Goal: Entertainment & Leisure: Browse casually

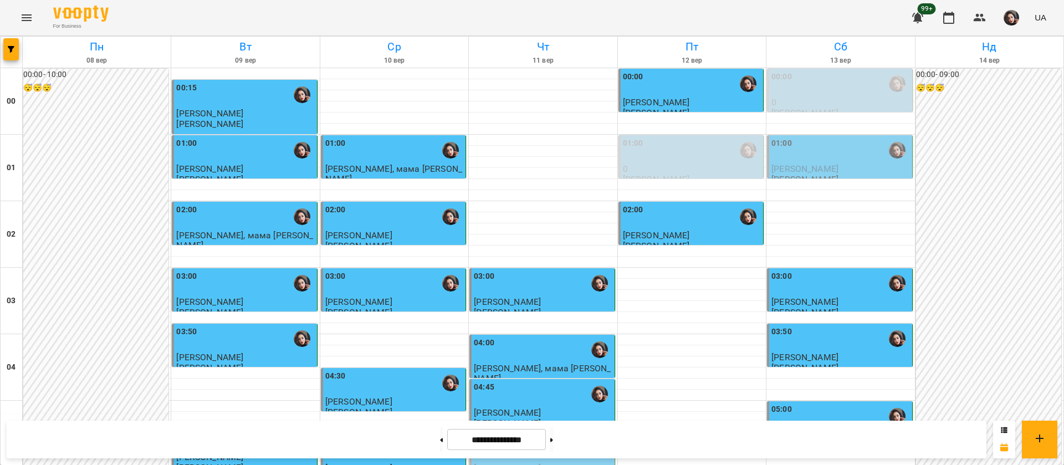
scroll to position [1246, 0]
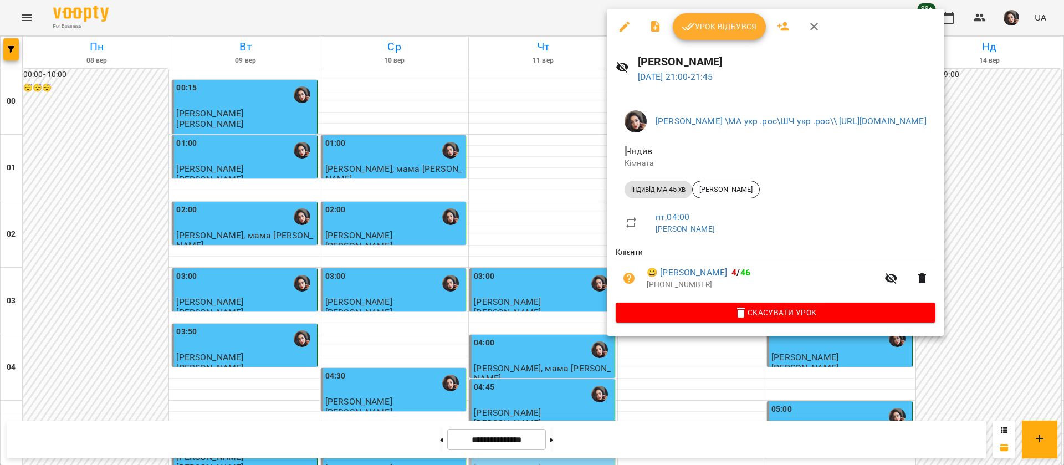
click at [551, 14] on div at bounding box center [532, 232] width 1064 height 465
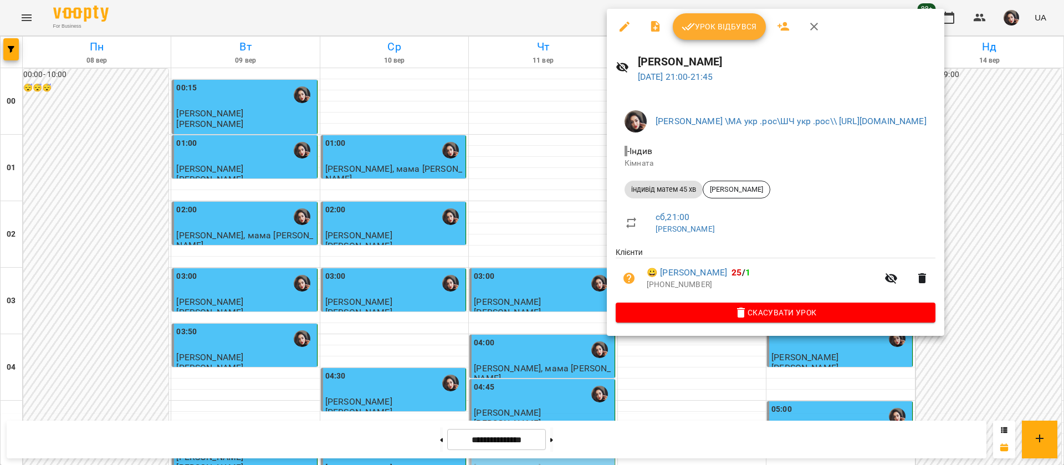
click at [515, 15] on div at bounding box center [532, 232] width 1064 height 465
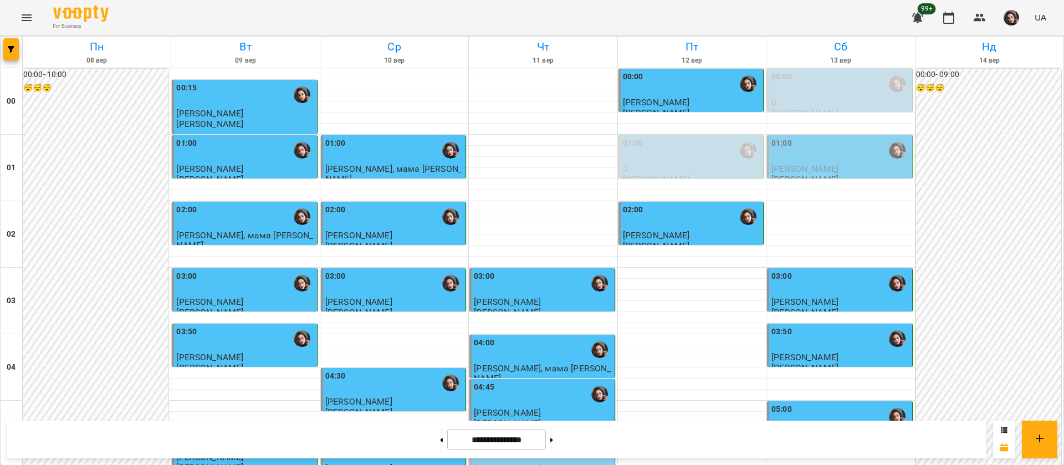
scroll to position [0, 0]
click at [789, 208] on div at bounding box center [840, 206] width 148 height 11
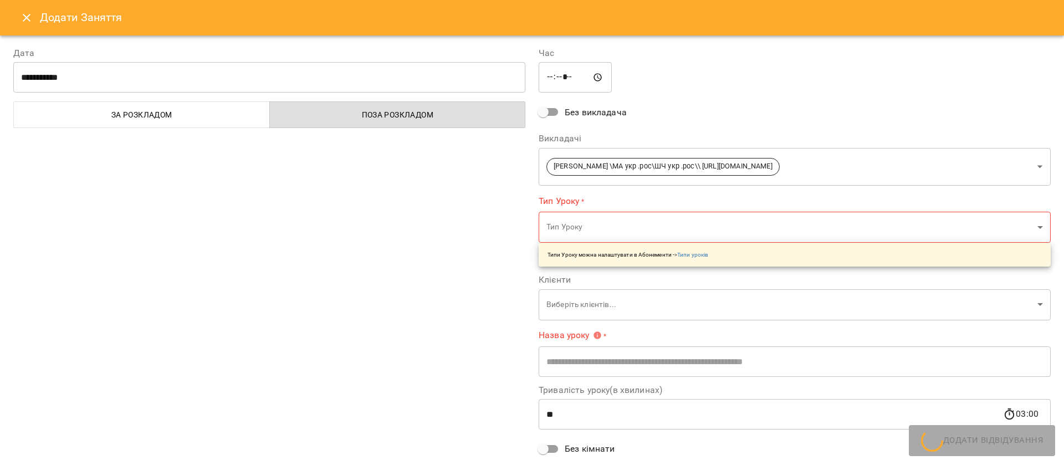
type input "**********"
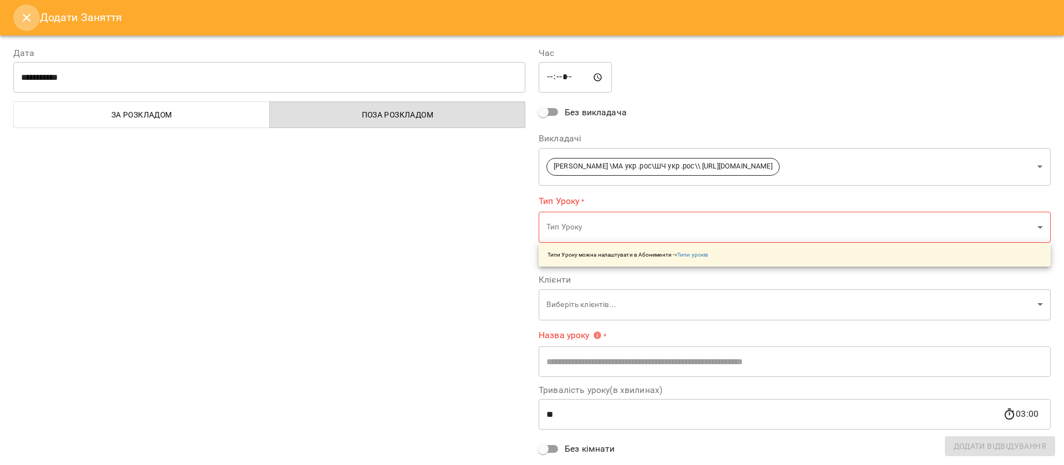
click at [27, 22] on icon "Close" at bounding box center [26, 17] width 13 height 13
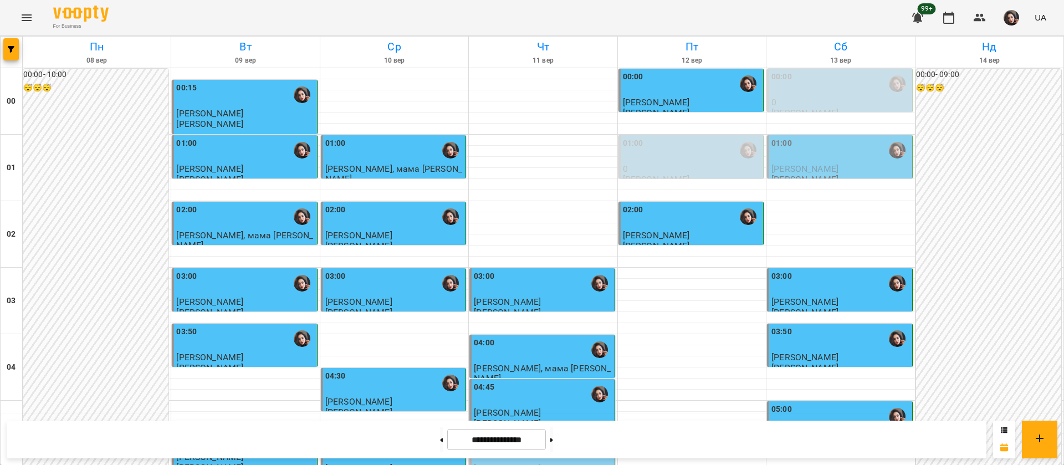
scroll to position [499, 0]
click at [27, 17] on icon "Menu" at bounding box center [27, 17] width 10 height 7
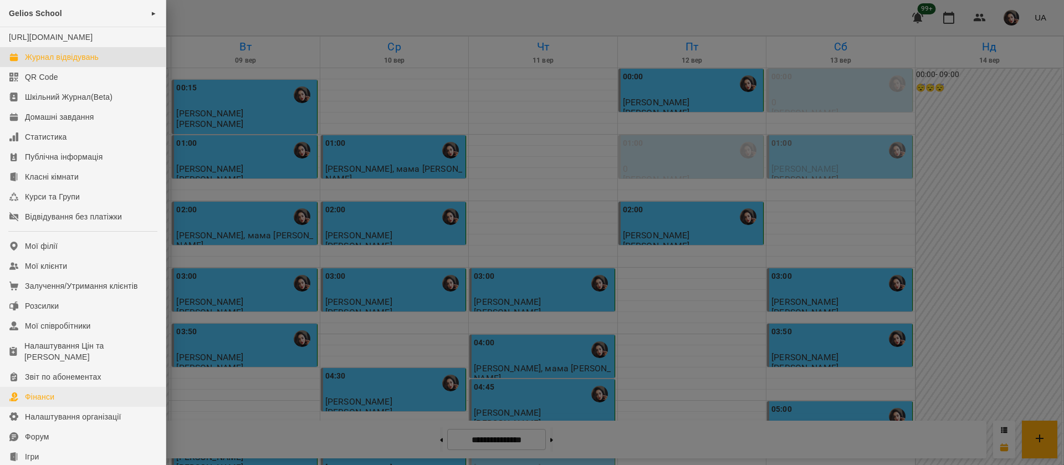
scroll to position [126, 0]
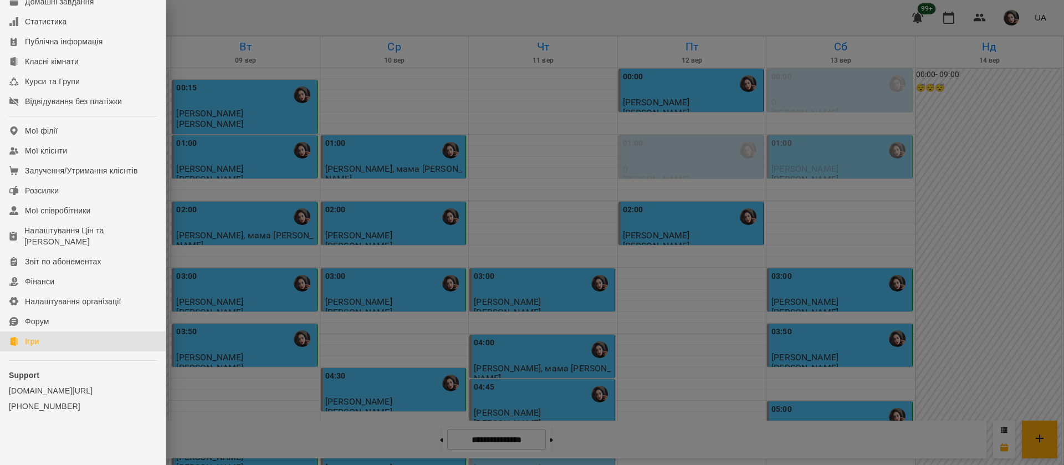
click at [35, 345] on div "Ігри" at bounding box center [32, 341] width 14 height 11
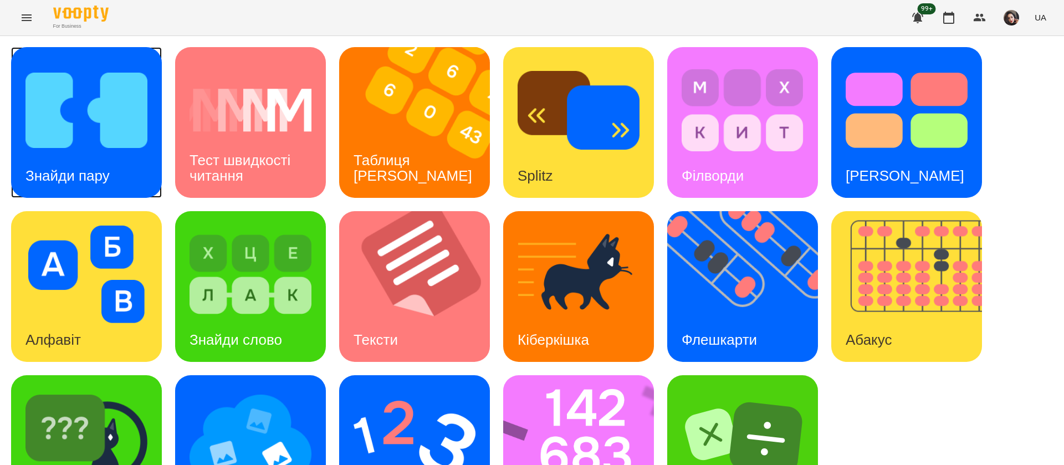
click at [64, 158] on div "Знайди пару" at bounding box center [67, 176] width 113 height 44
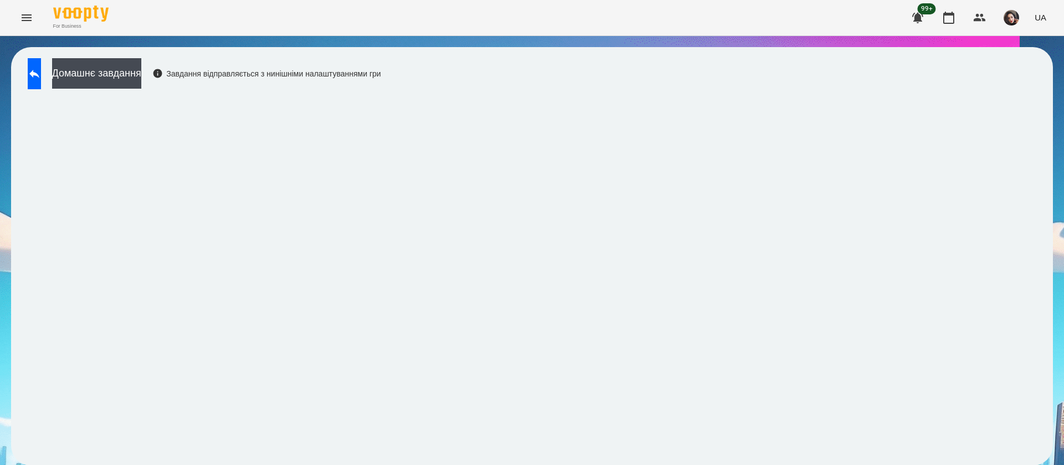
scroll to position [1, 0]
click at [40, 73] on icon at bounding box center [34, 73] width 13 height 13
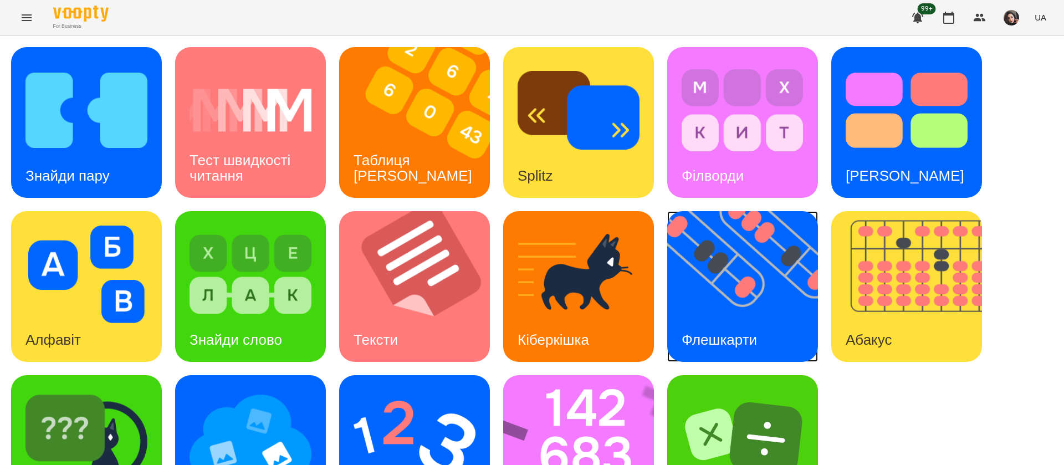
click at [740, 290] on img at bounding box center [749, 286] width 165 height 151
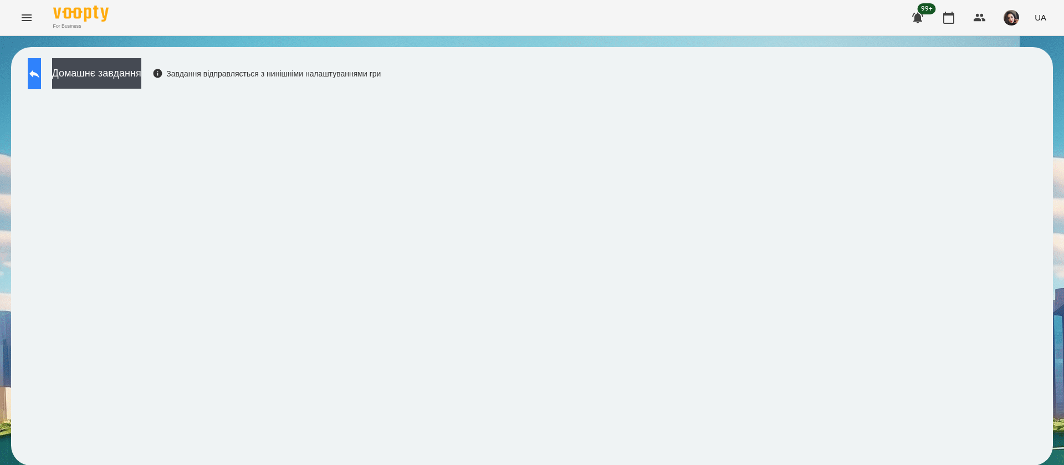
click at [41, 76] on icon at bounding box center [34, 73] width 13 height 13
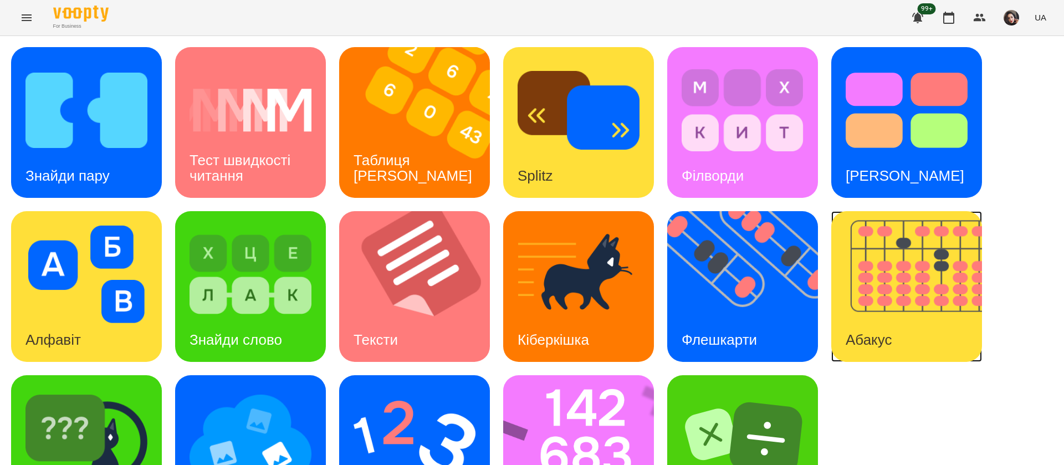
click at [885, 297] on img at bounding box center [913, 286] width 165 height 151
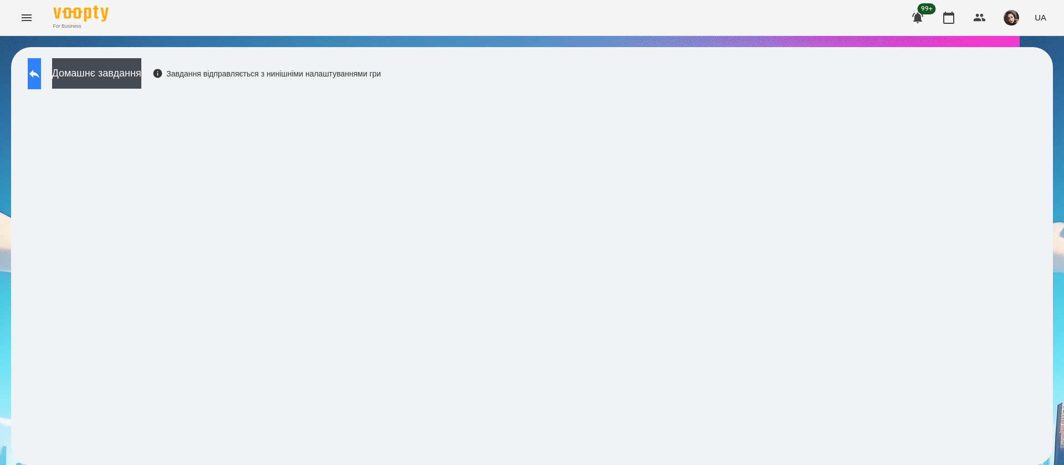
click at [41, 61] on button at bounding box center [34, 73] width 13 height 31
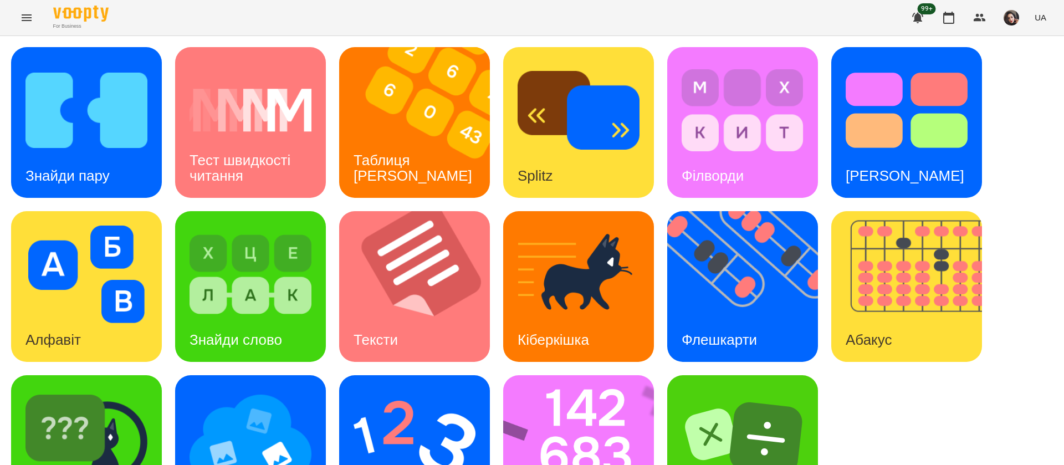
scroll to position [72, 0]
click at [579, 377] on img at bounding box center [585, 450] width 165 height 151
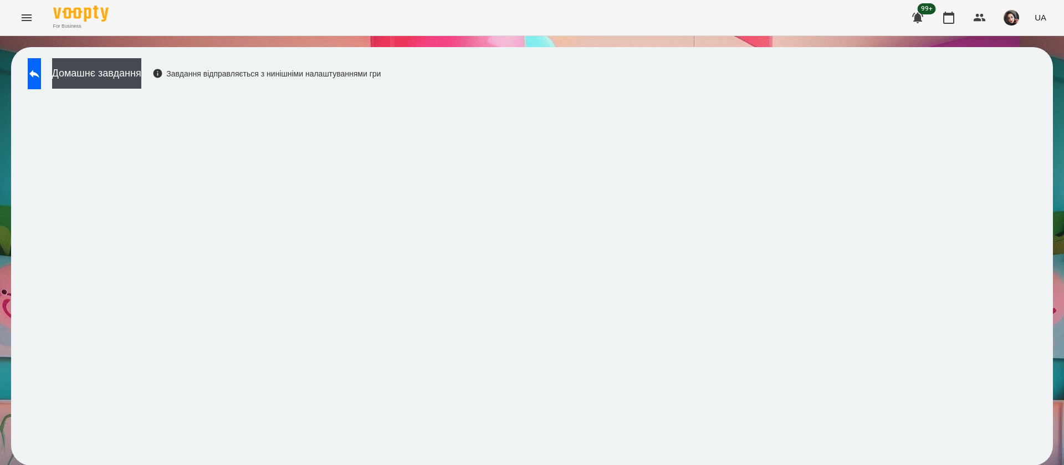
scroll to position [1, 0]
click at [41, 70] on icon at bounding box center [34, 73] width 13 height 13
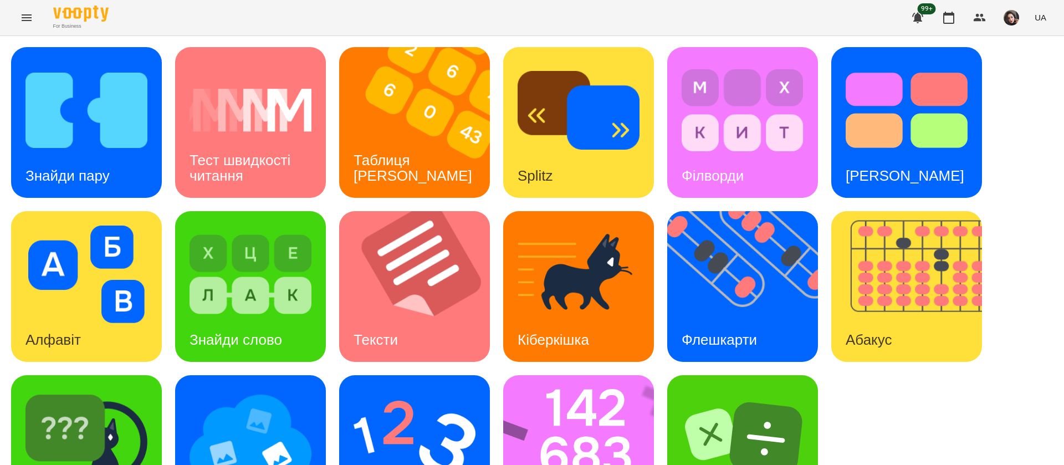
scroll to position [72, 0]
click at [368, 389] on img at bounding box center [414, 437] width 122 height 97
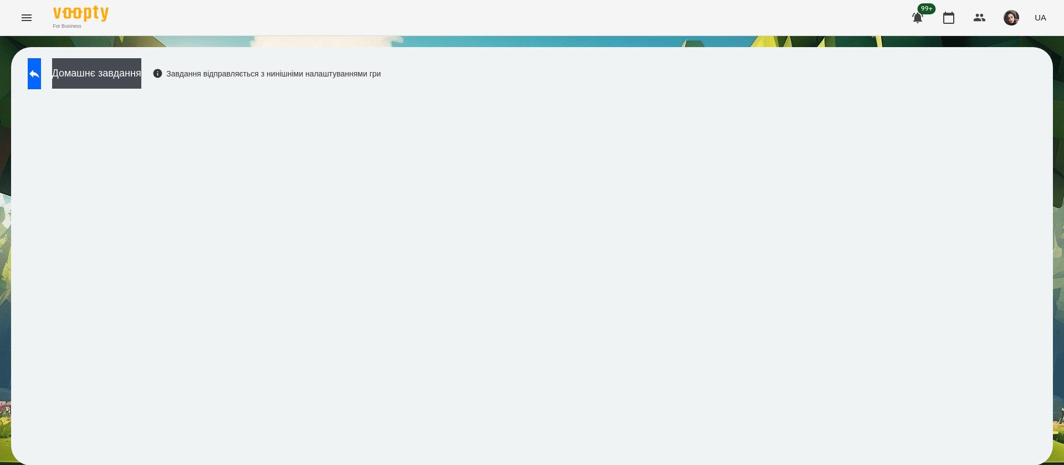
scroll to position [1, 0]
click at [39, 73] on icon at bounding box center [34, 74] width 10 height 8
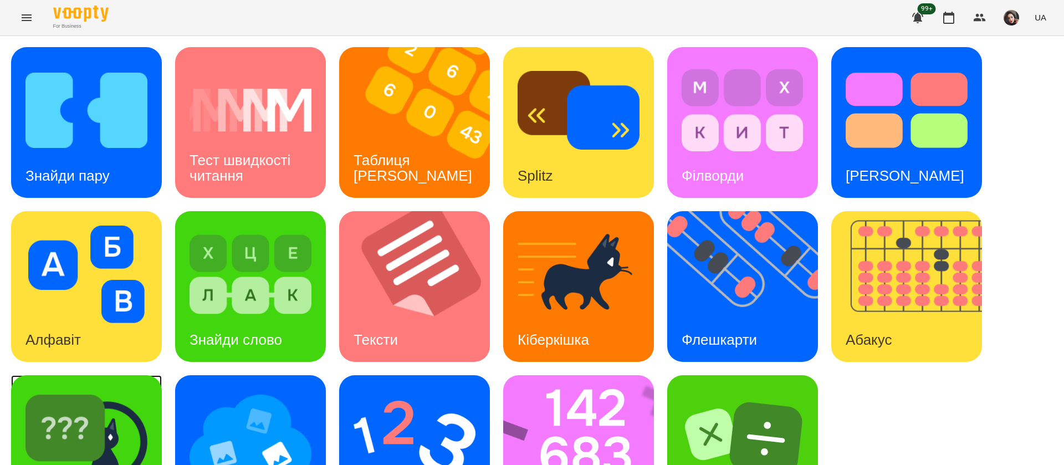
click at [127, 387] on div "[PERSON_NAME]" at bounding box center [86, 450] width 151 height 151
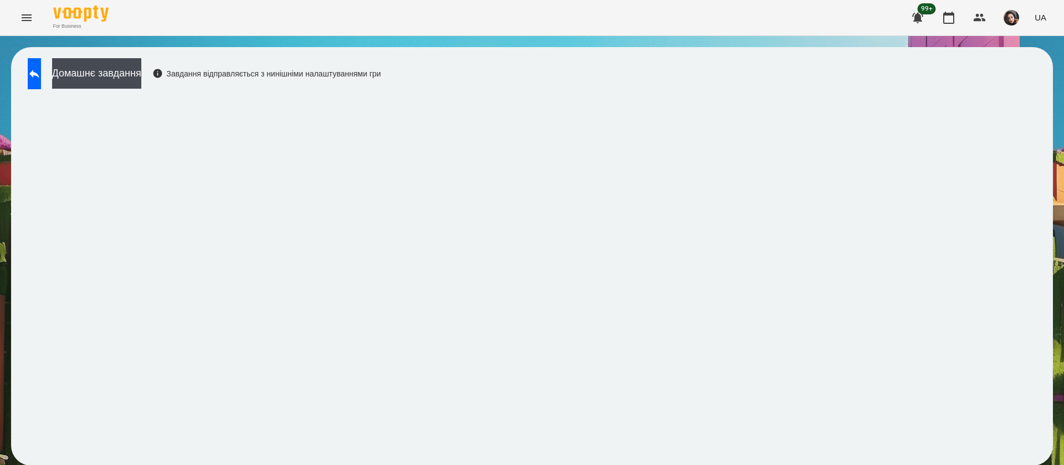
scroll to position [1, 0]
